Goal: Find specific page/section: Find specific page/section

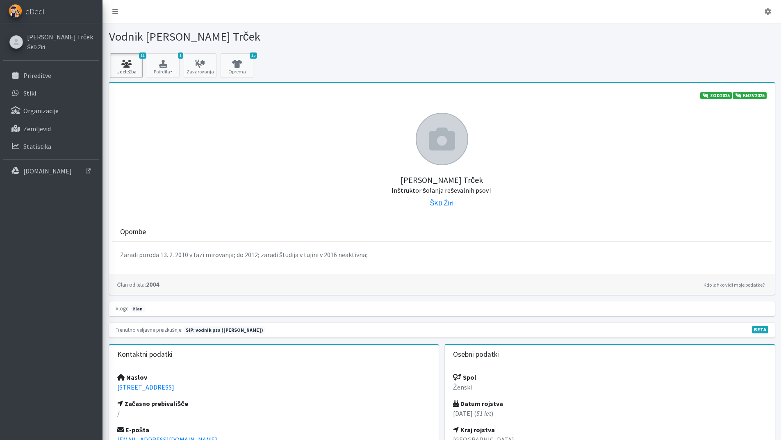
click at [115, 69] on link "11 Udeležba" at bounding box center [126, 65] width 33 height 25
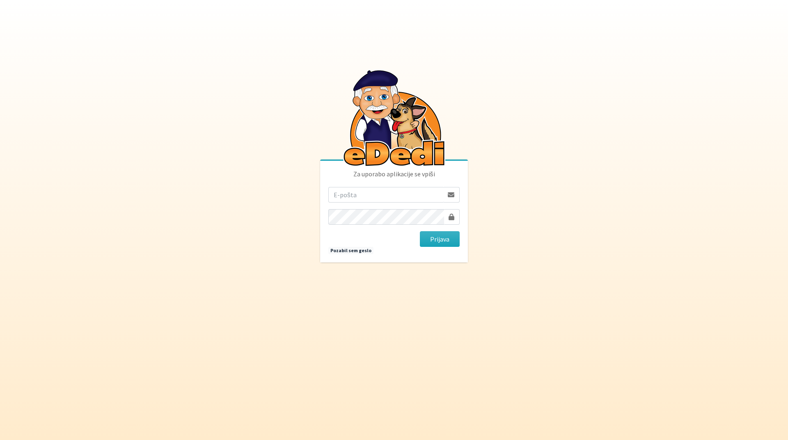
click at [361, 198] on input "email" at bounding box center [385, 195] width 115 height 16
type input "tanja.ficko@gmail.com"
click at [428, 235] on button "Prijava" at bounding box center [440, 239] width 40 height 16
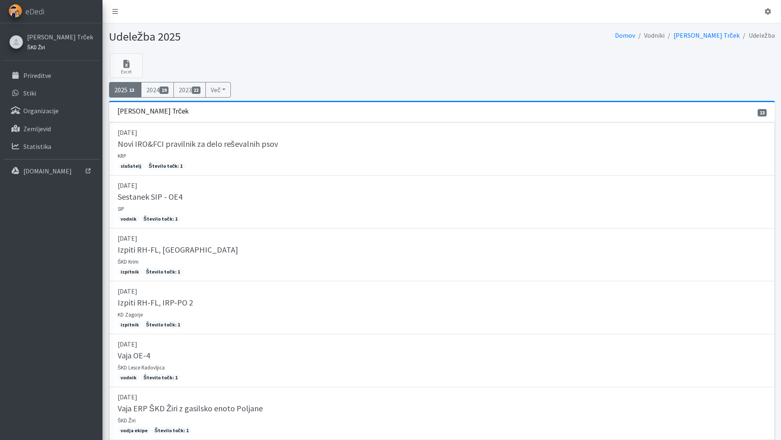
click at [33, 48] on small "ŠKD Žiri" at bounding box center [36, 47] width 18 height 7
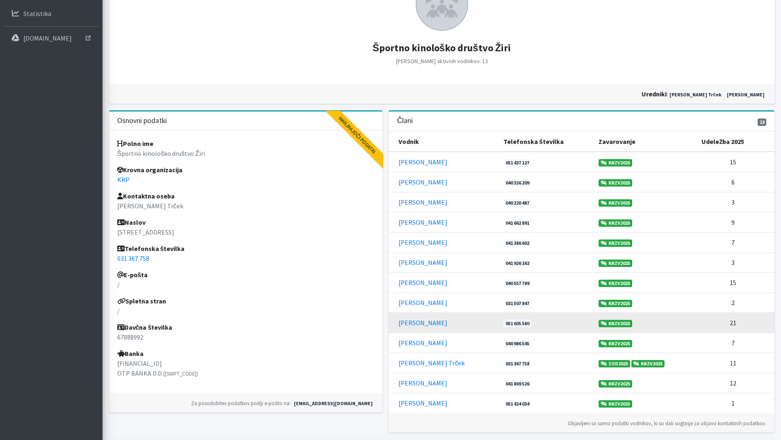
scroll to position [182, 0]
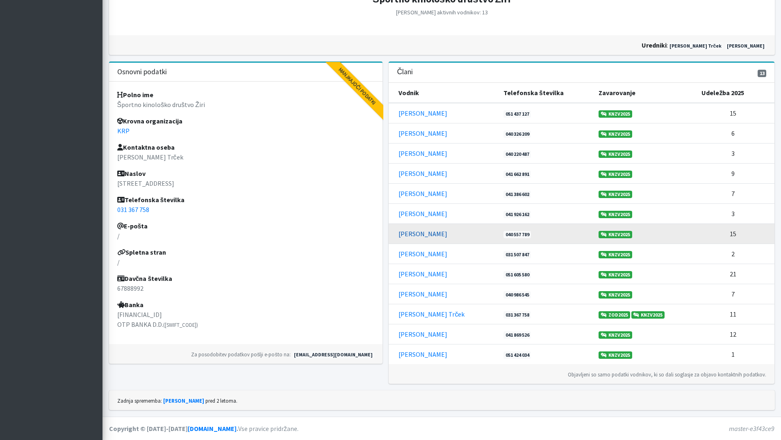
click at [424, 238] on link "[PERSON_NAME]" at bounding box center [423, 234] width 49 height 8
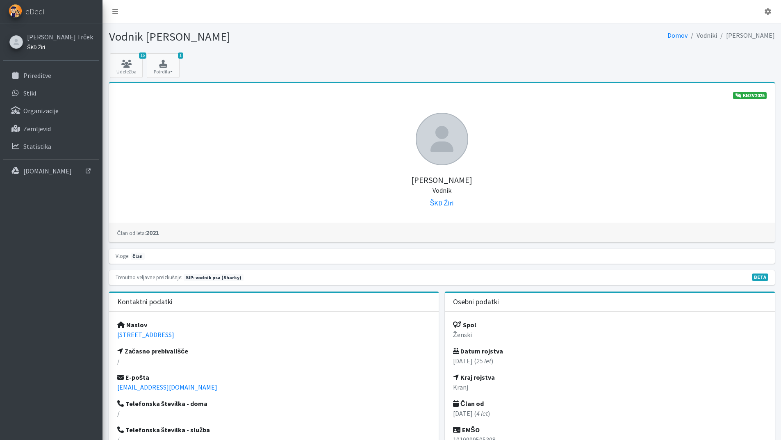
click at [33, 48] on small "ŠKD Žiri" at bounding box center [36, 47] width 18 height 7
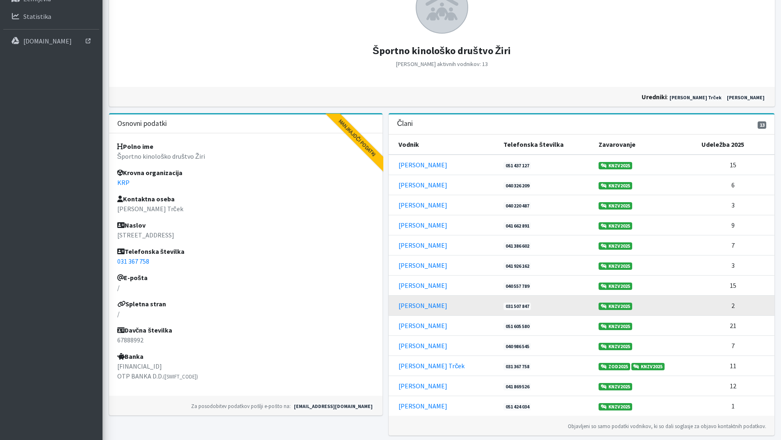
scroll to position [182, 0]
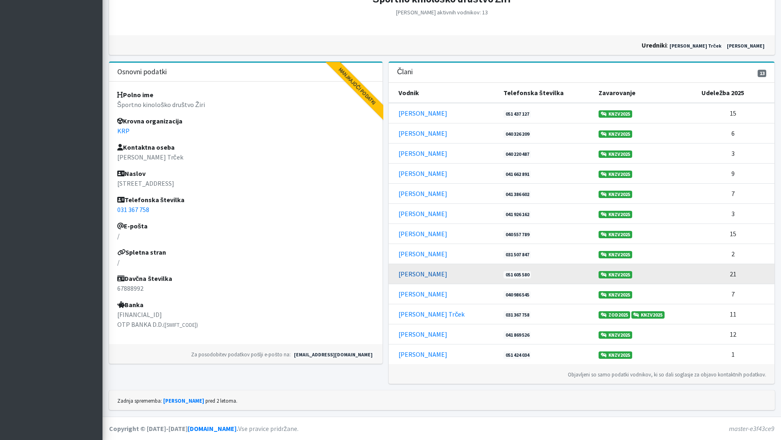
click at [419, 274] on link "Luka Ušeničnik" at bounding box center [423, 274] width 49 height 8
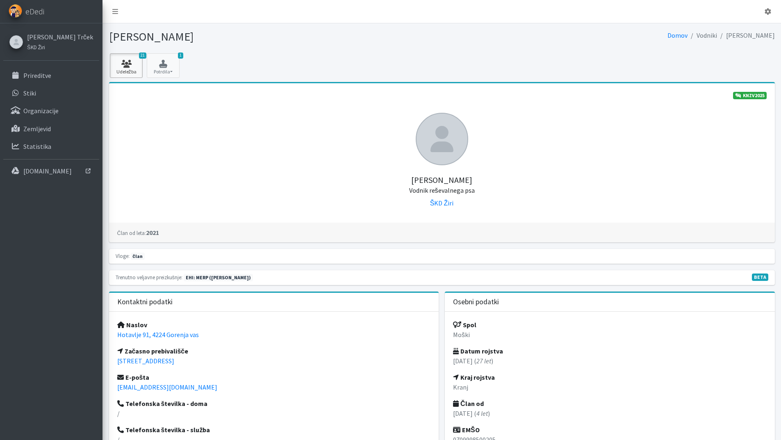
click at [127, 61] on icon at bounding box center [126, 64] width 28 height 8
